Goal: Obtain resource: Download file/media

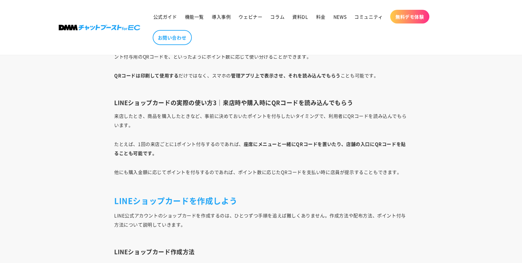
scroll to position [2007, 0]
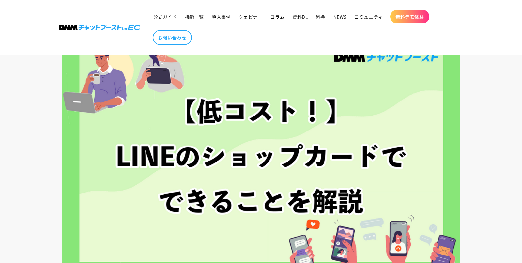
scroll to position [59, 0]
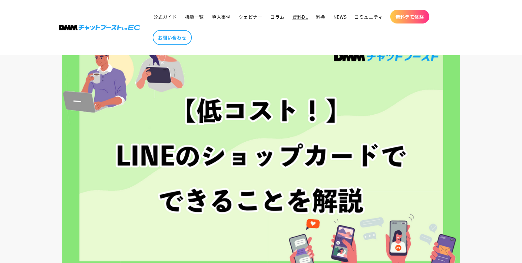
click at [299, 15] on span "資料DL" at bounding box center [300, 17] width 16 height 6
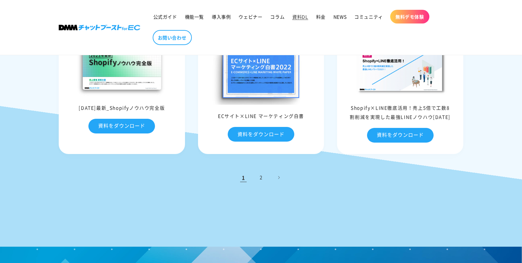
scroll to position [303, 0]
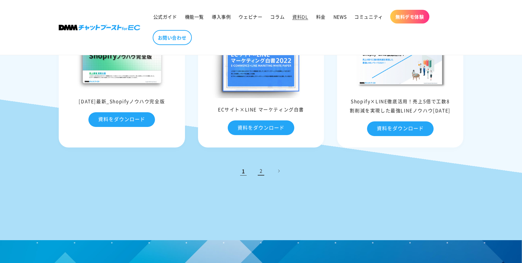
click at [260, 169] on link "2" at bounding box center [261, 171] width 14 height 14
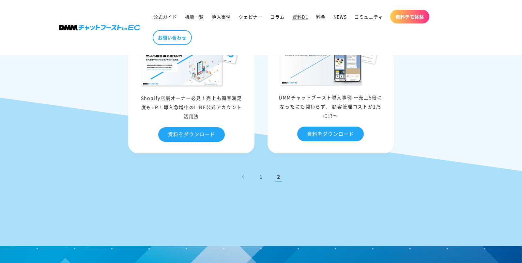
scroll to position [324, 0]
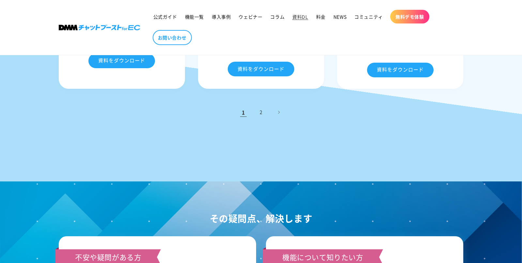
scroll to position [324, 0]
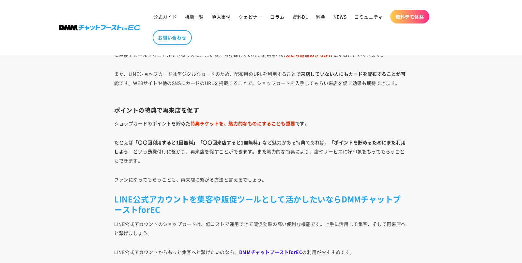
scroll to position [4514, 0]
